Goal: Task Accomplishment & Management: Manage account settings

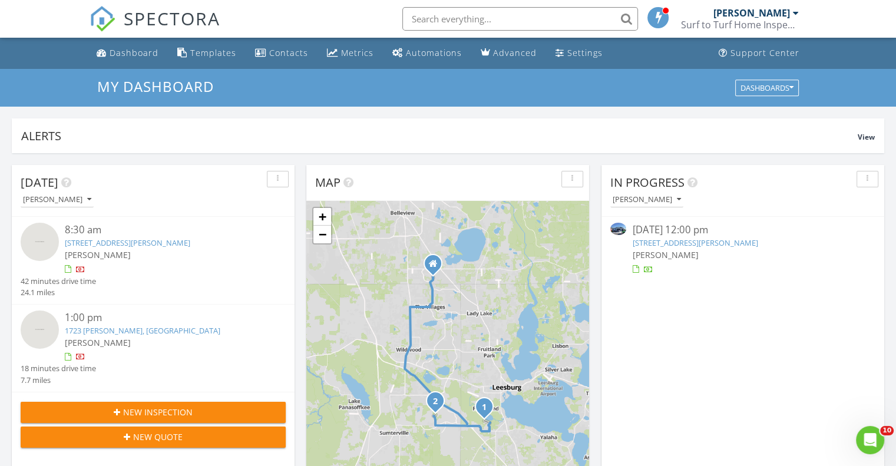
scroll to position [5, 6]
click at [620, 232] on img at bounding box center [618, 229] width 16 height 12
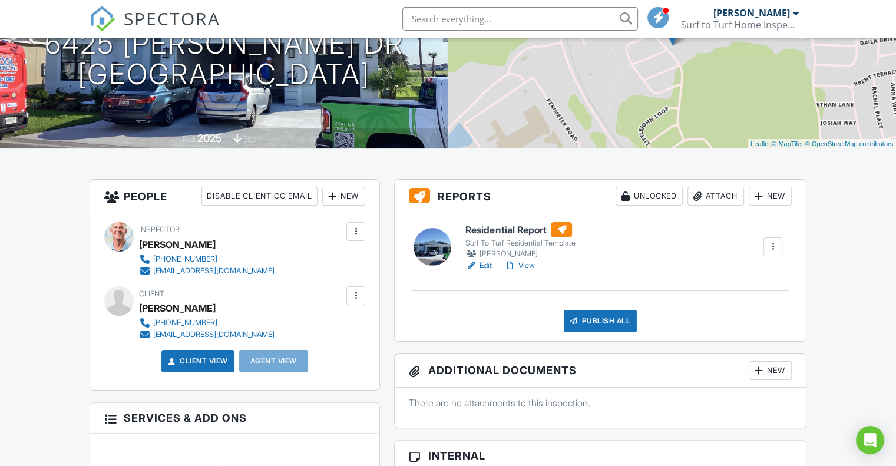
drag, startPoint x: 903, startPoint y: 114, endPoint x: 894, endPoint y: 162, distance: 48.5
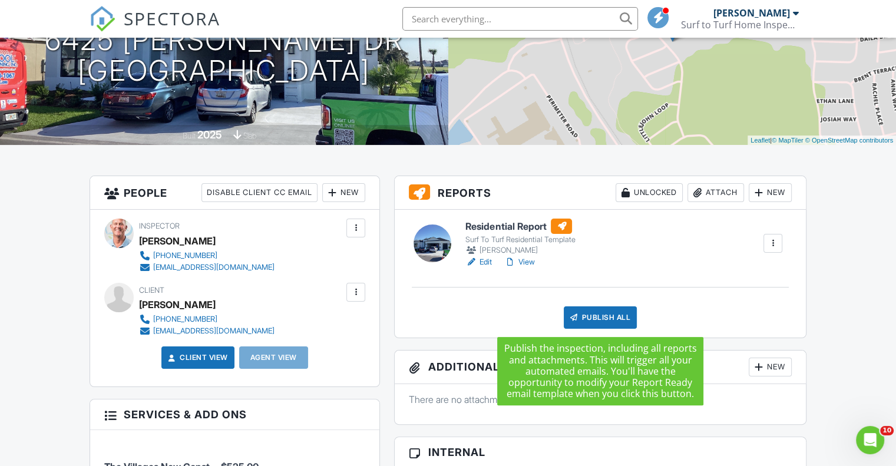
click at [609, 320] on div "Publish All" at bounding box center [601, 317] width 74 height 22
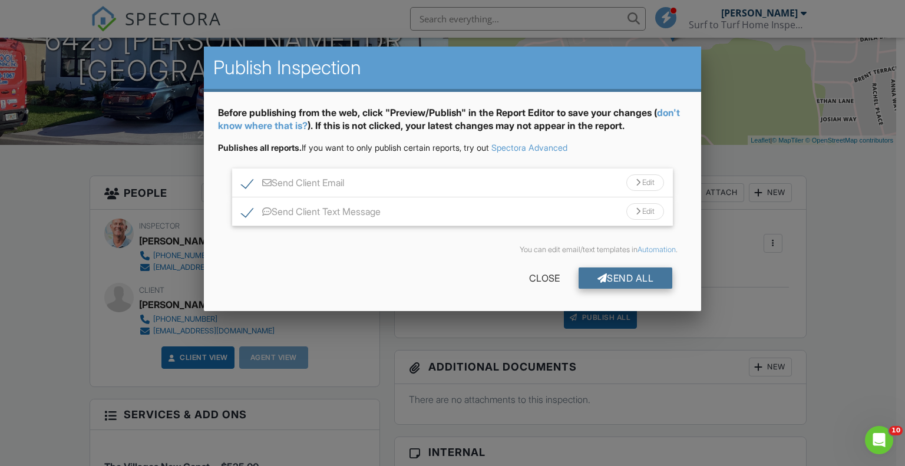
click at [632, 276] on div "Send All" at bounding box center [626, 277] width 94 height 21
